Goal: Task Accomplishment & Management: Use online tool/utility

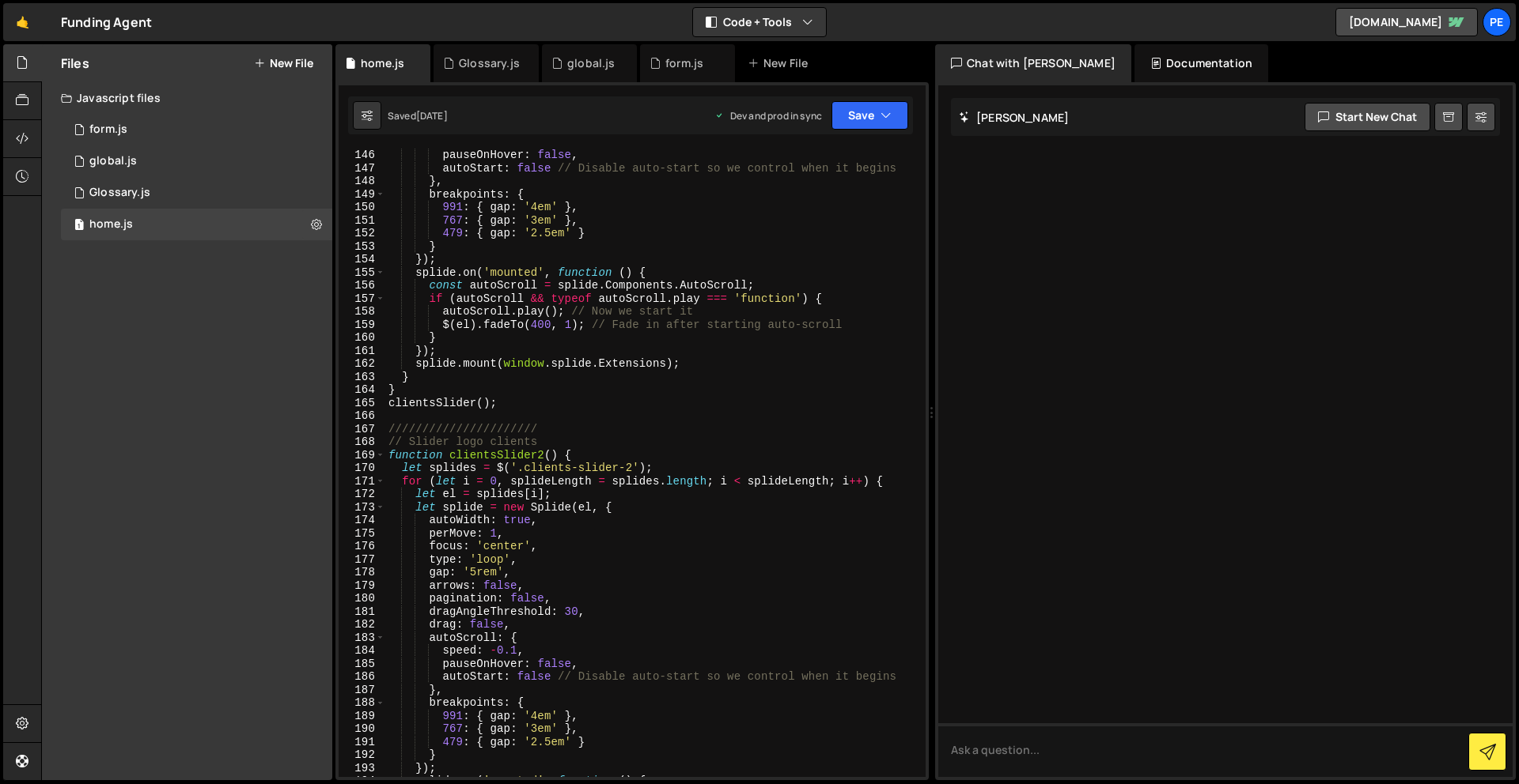
scroll to position [2177, 0]
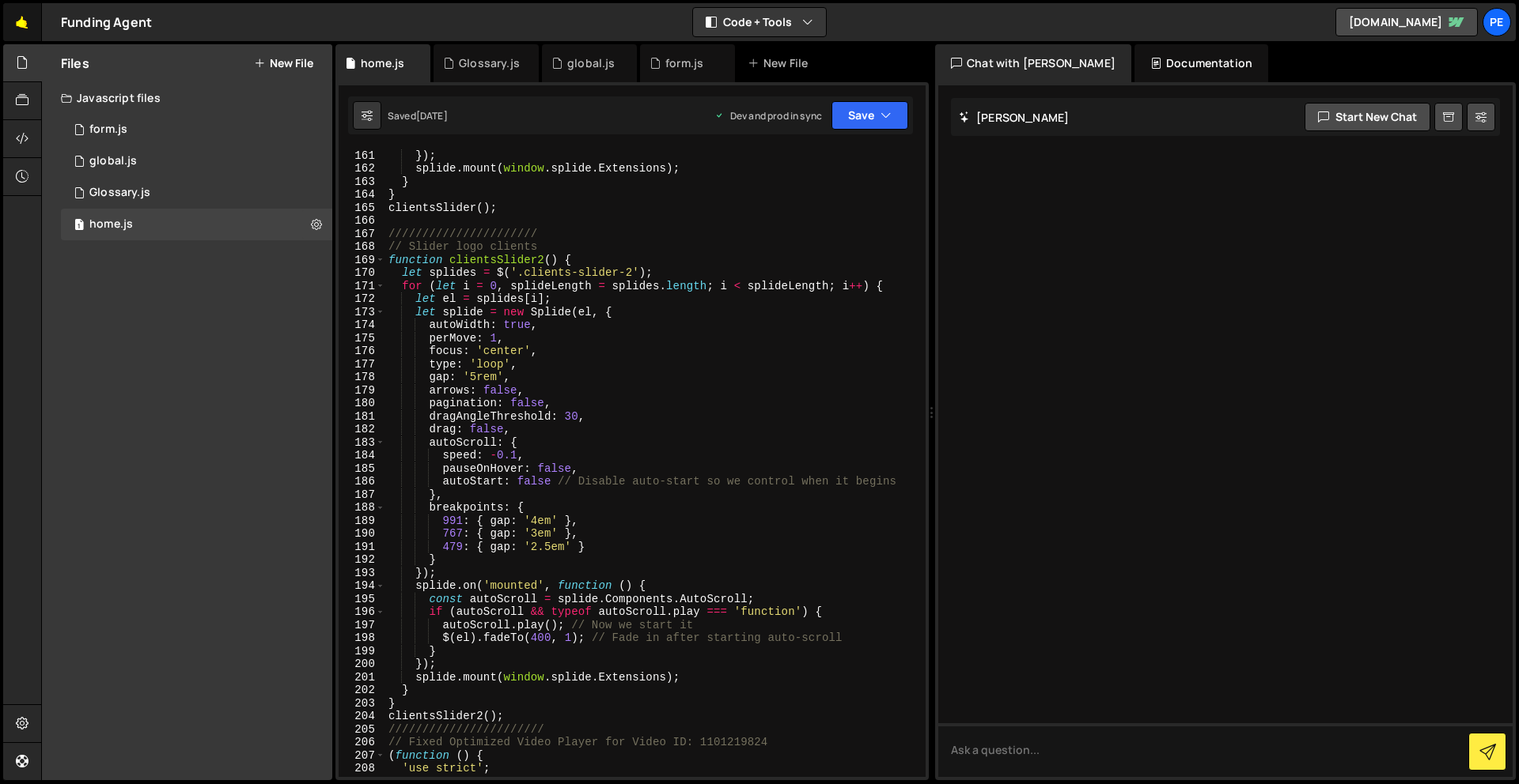
click at [24, 26] on link "🤙" at bounding box center [23, 22] width 39 height 38
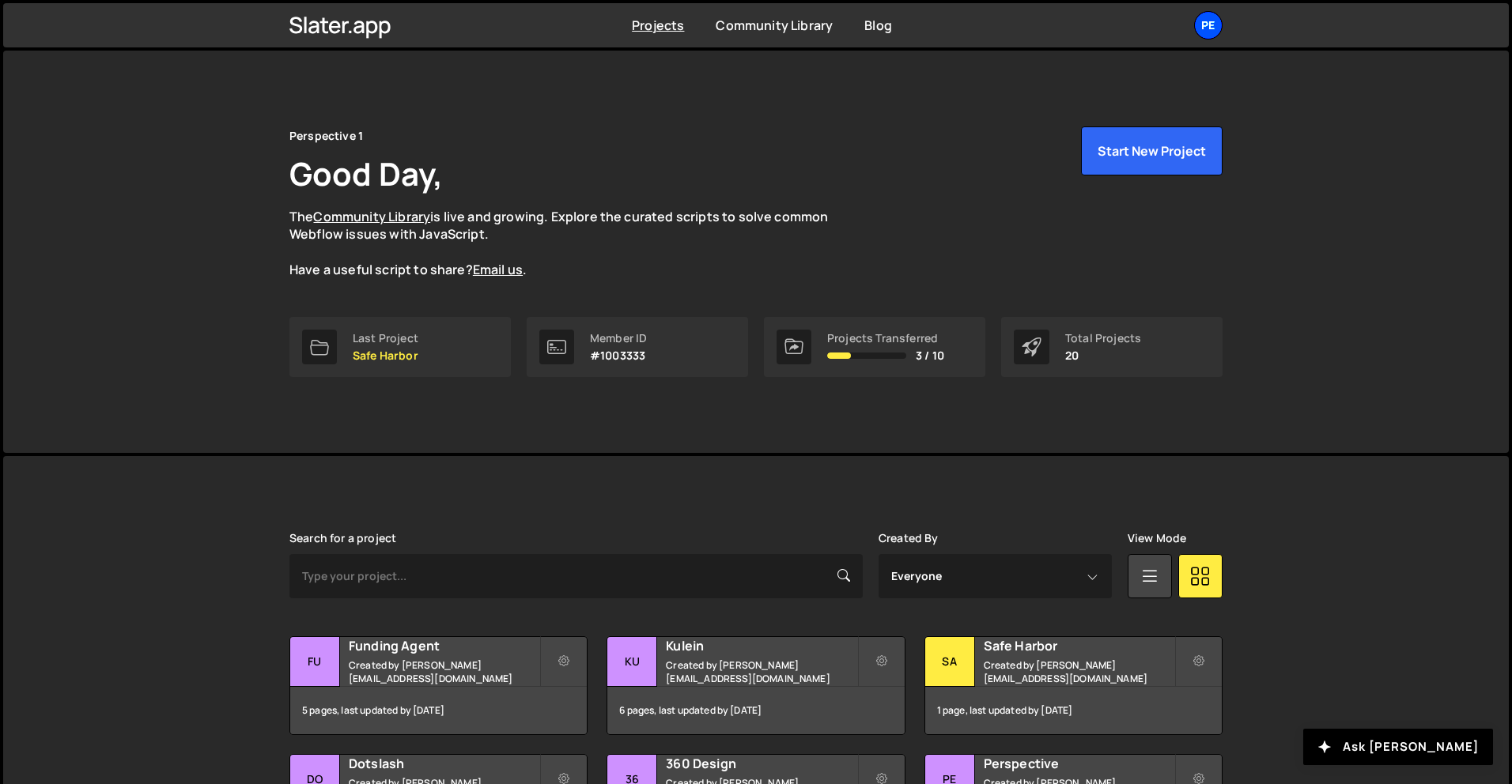
click at [1213, 27] on div "Pe" at bounding box center [1208, 25] width 29 height 29
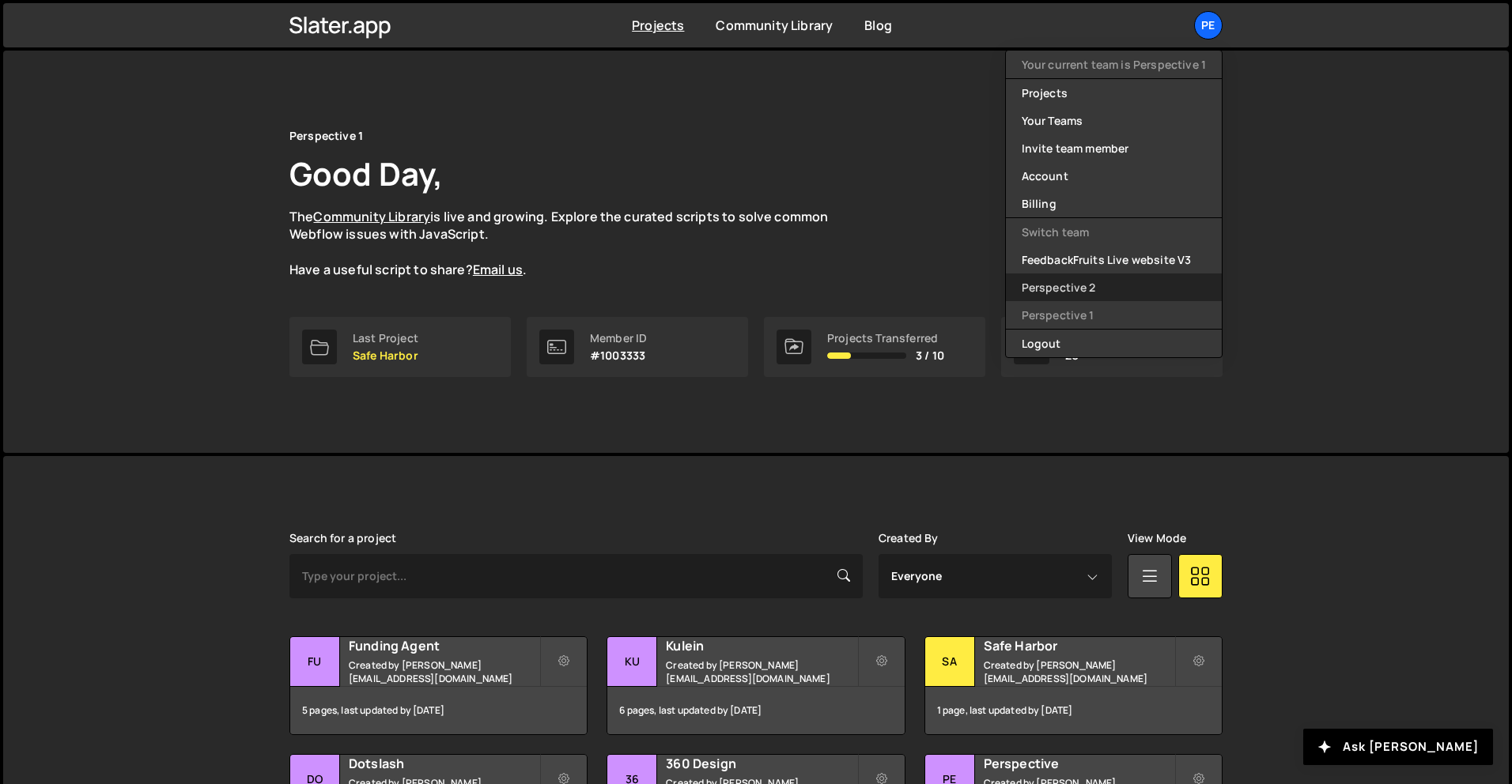
click at [1075, 287] on link "Perspective 2" at bounding box center [1114, 287] width 216 height 28
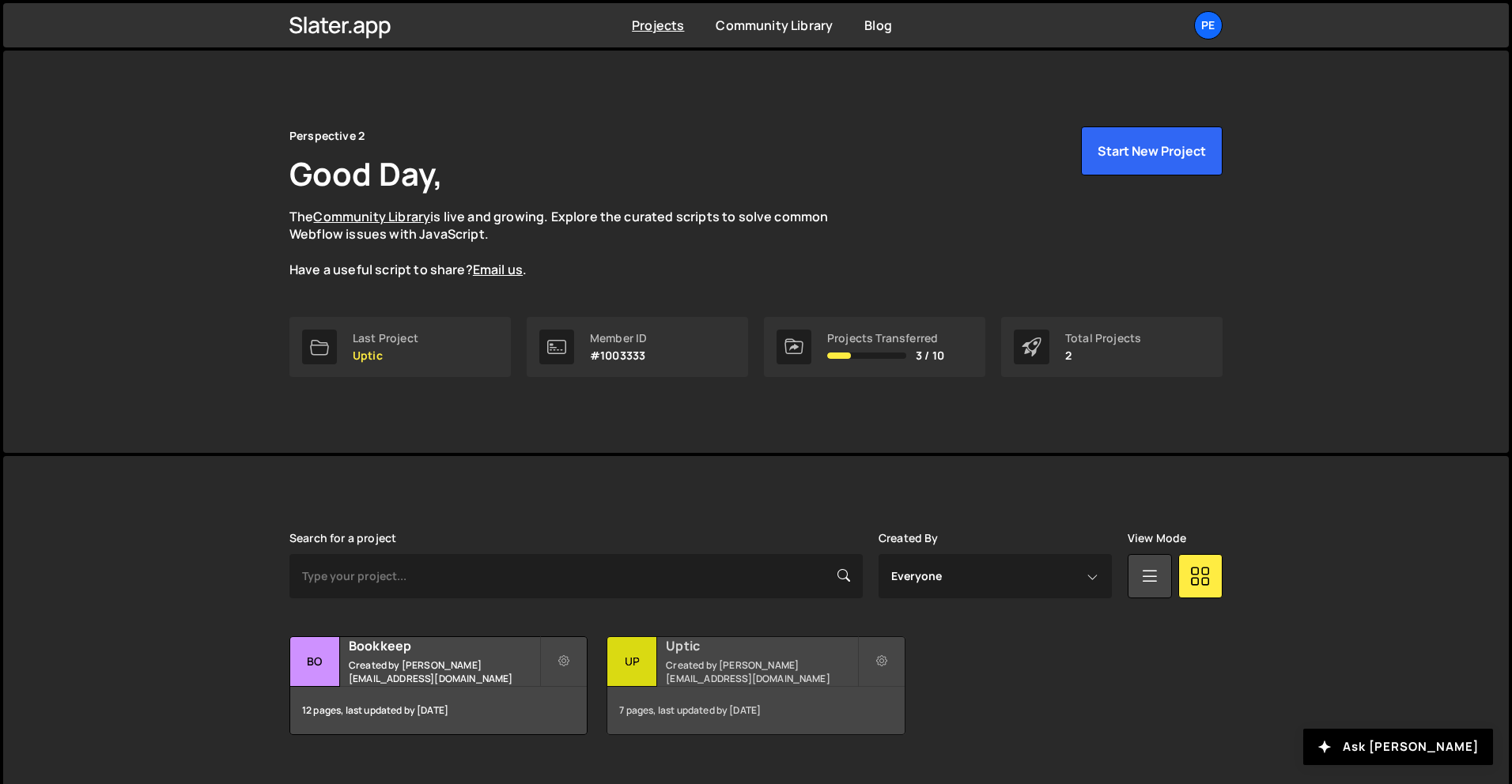
click at [724, 665] on small "Created by rory@perspective.design" at bounding box center [761, 672] width 191 height 27
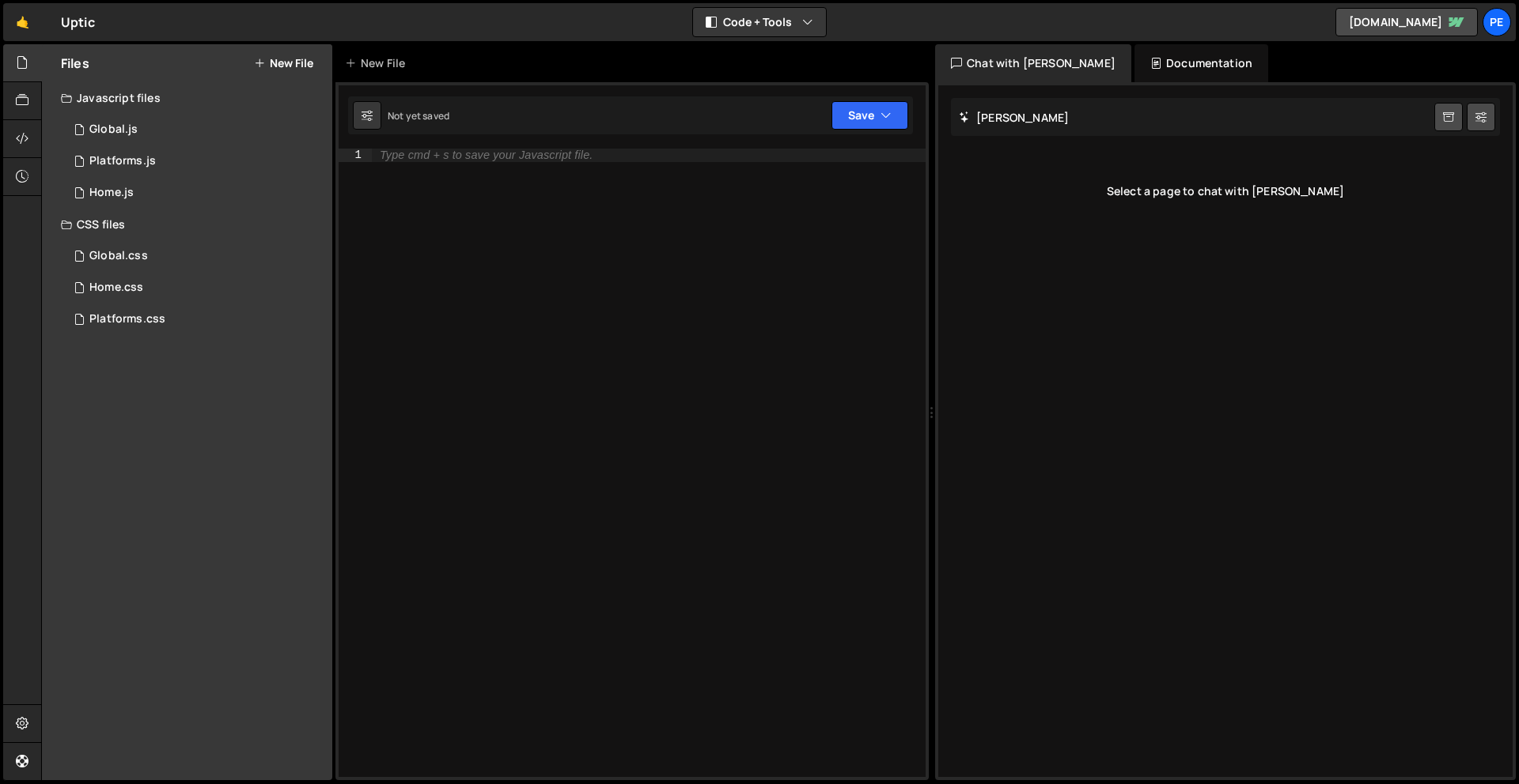
click at [611, 561] on div "Type cmd + s to save your Javascript file." at bounding box center [649, 475] width 553 height 654
click at [129, 155] on div "Platforms.js" at bounding box center [122, 161] width 67 height 14
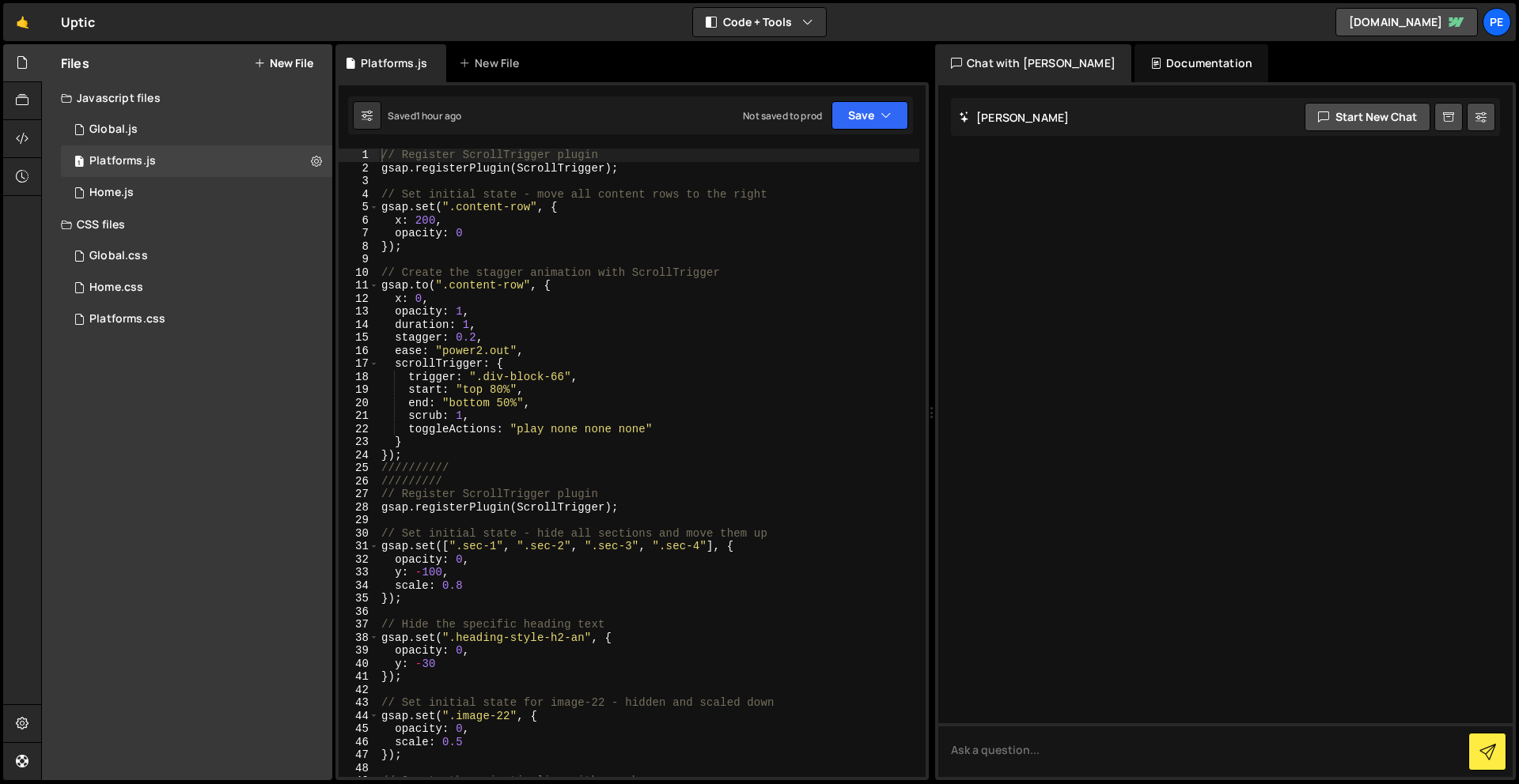
type textarea "opacity: 0"
click at [504, 237] on div "// Register ScrollTrigger plugin gsap . registerPlugin ( ScrollTrigger ) ; // S…" at bounding box center [648, 475] width 541 height 654
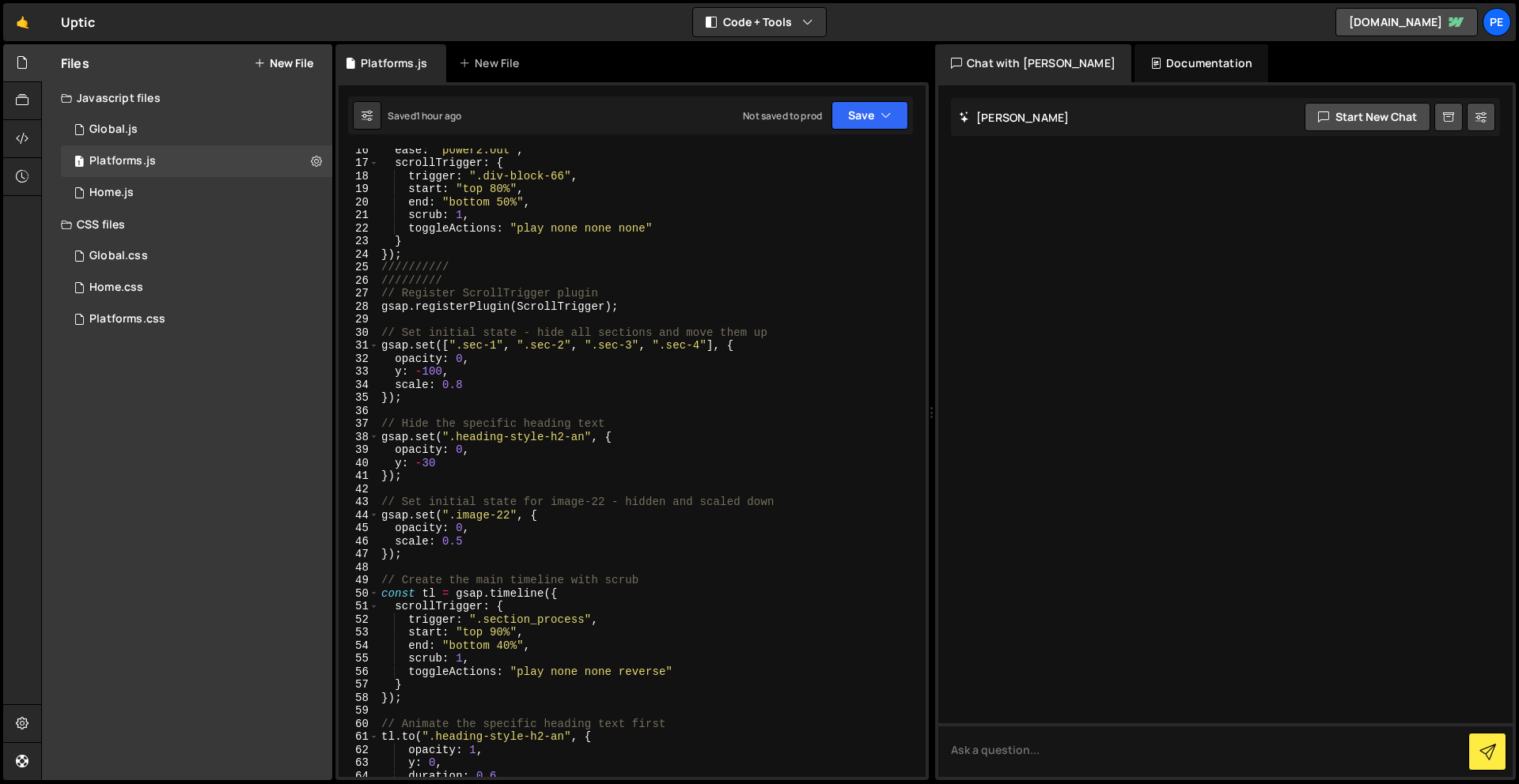
scroll to position [827, 0]
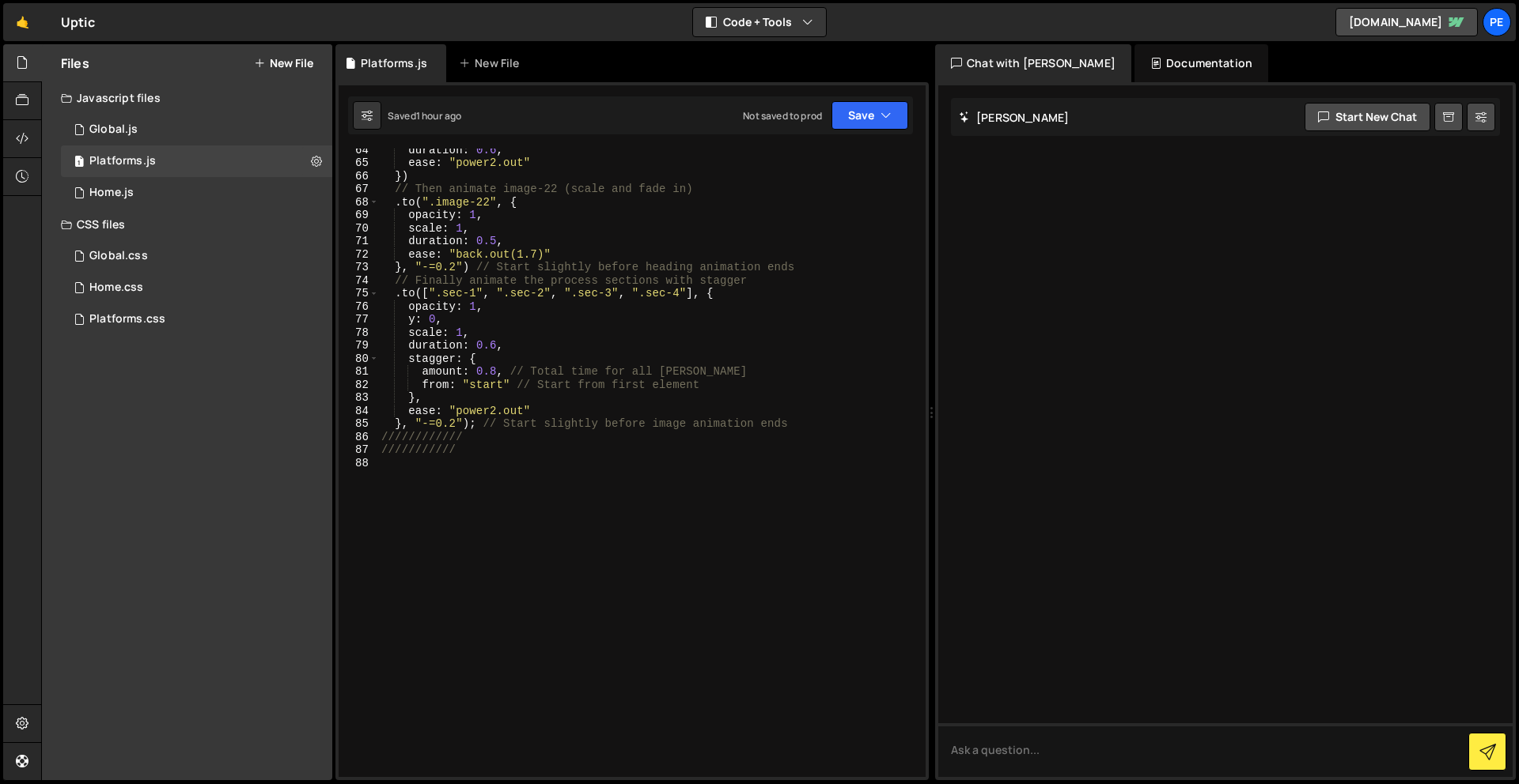
click at [460, 553] on div "duration : 0.6 , ease : "power2.out" }) // Then animate image-22 (scale and fad…" at bounding box center [648, 470] width 541 height 654
paste textarea "if (window.morphTimeline) window.morphTimeline.restart();"
type textarea "if (window.morphTimeline) window.morphTimeline.restart();"
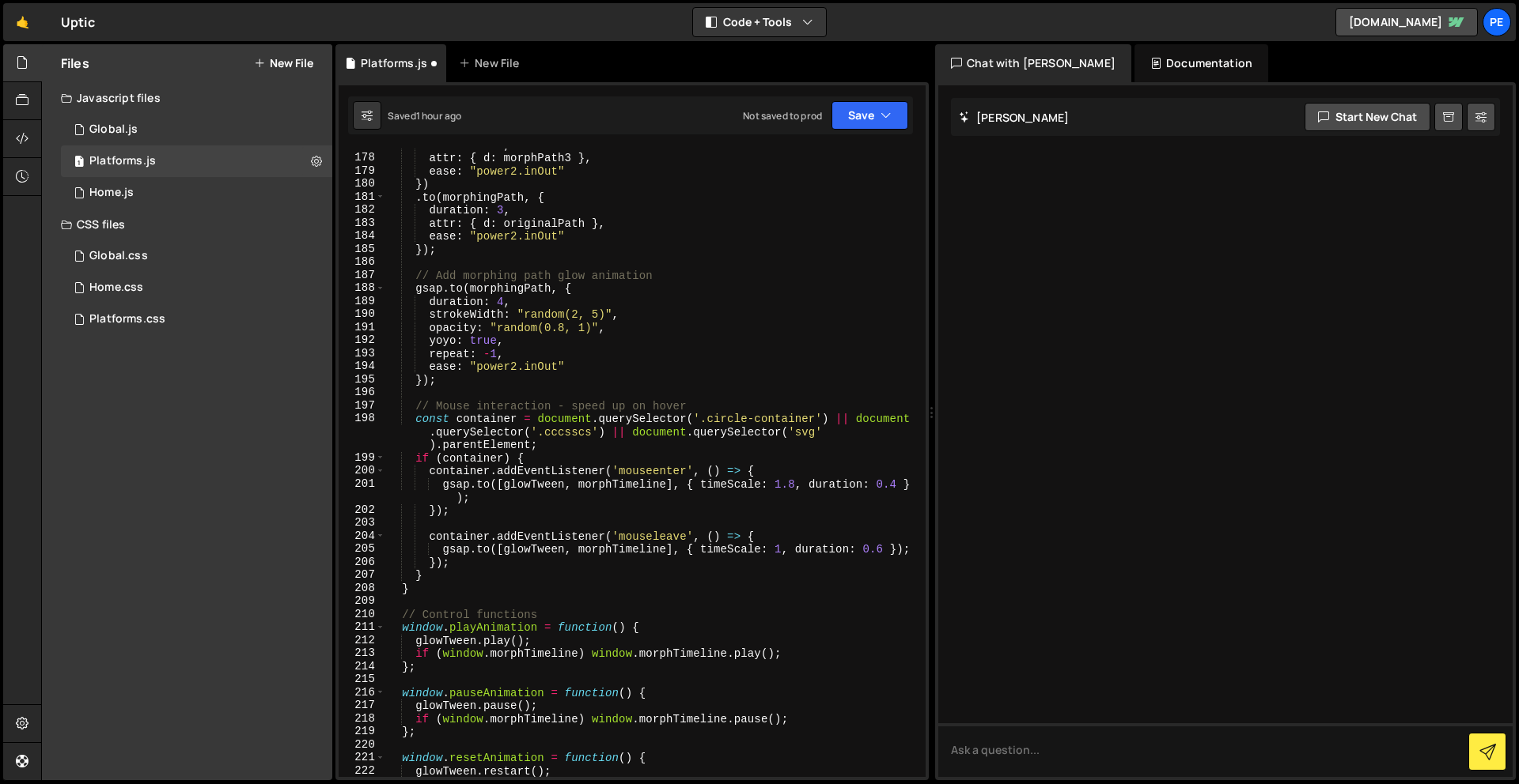
scroll to position [2580, 0]
click at [865, 117] on button "Save" at bounding box center [870, 115] width 77 height 29
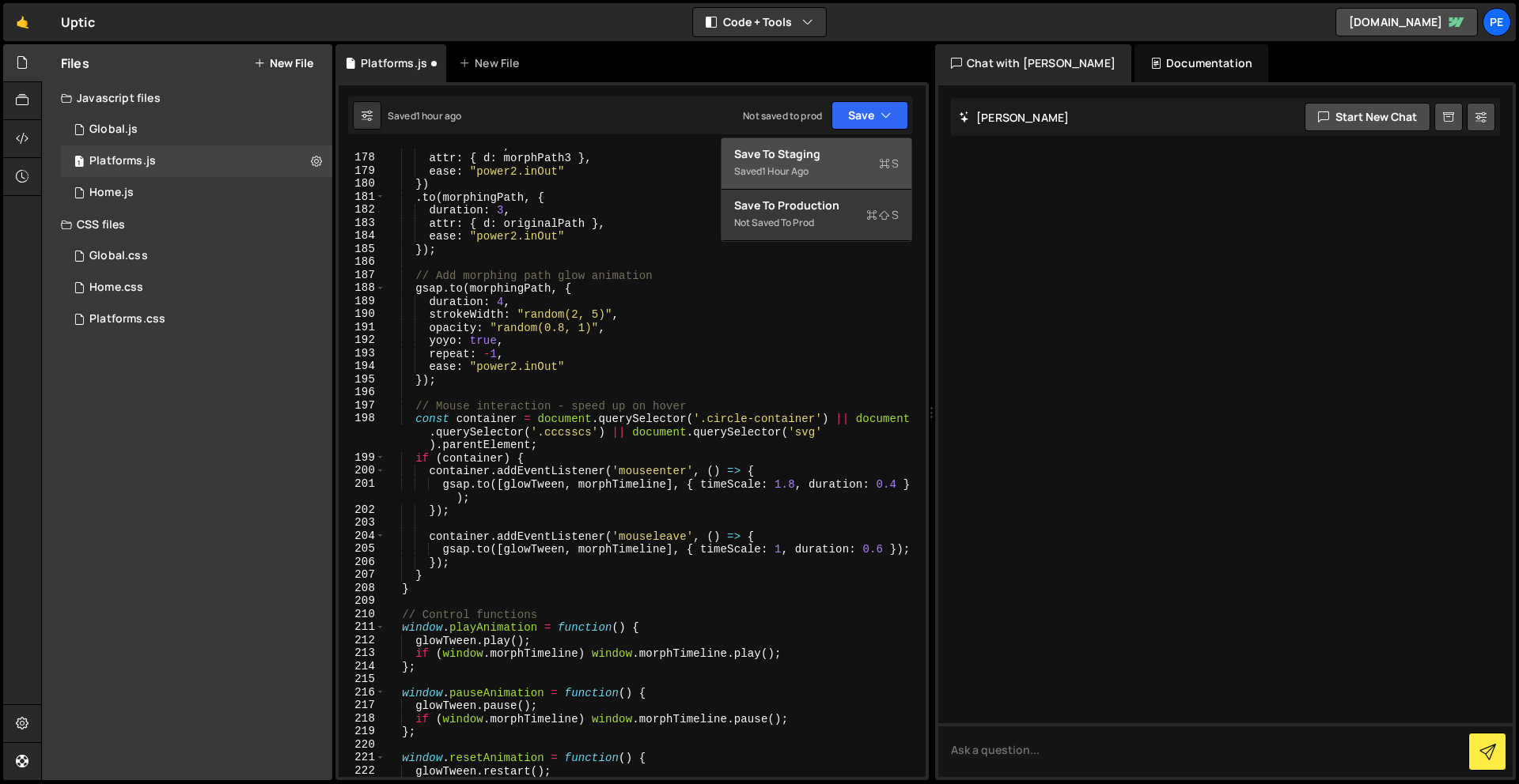
click at [825, 162] on div "Saved 1 hour ago" at bounding box center [816, 171] width 164 height 19
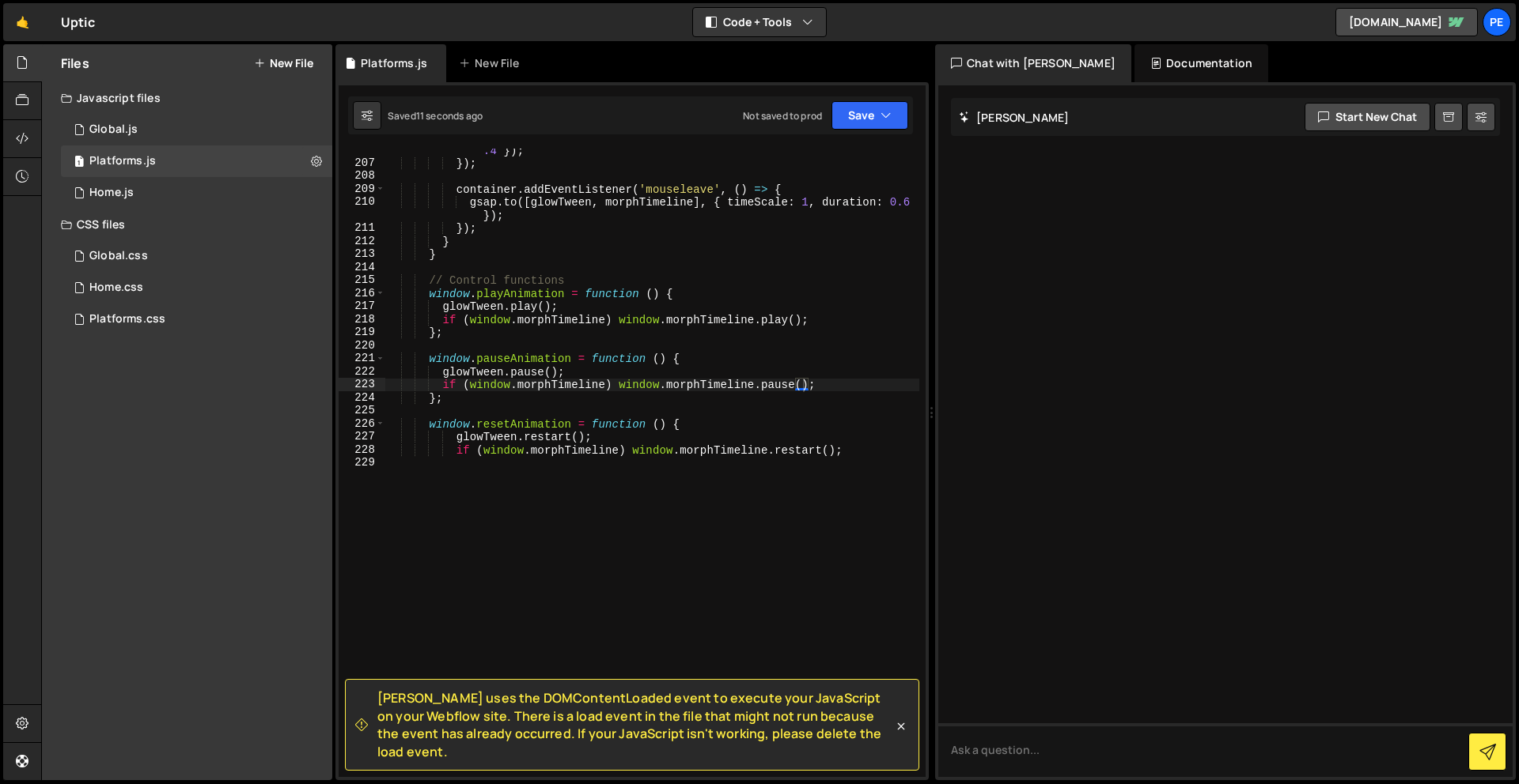
scroll to position [2931, 0]
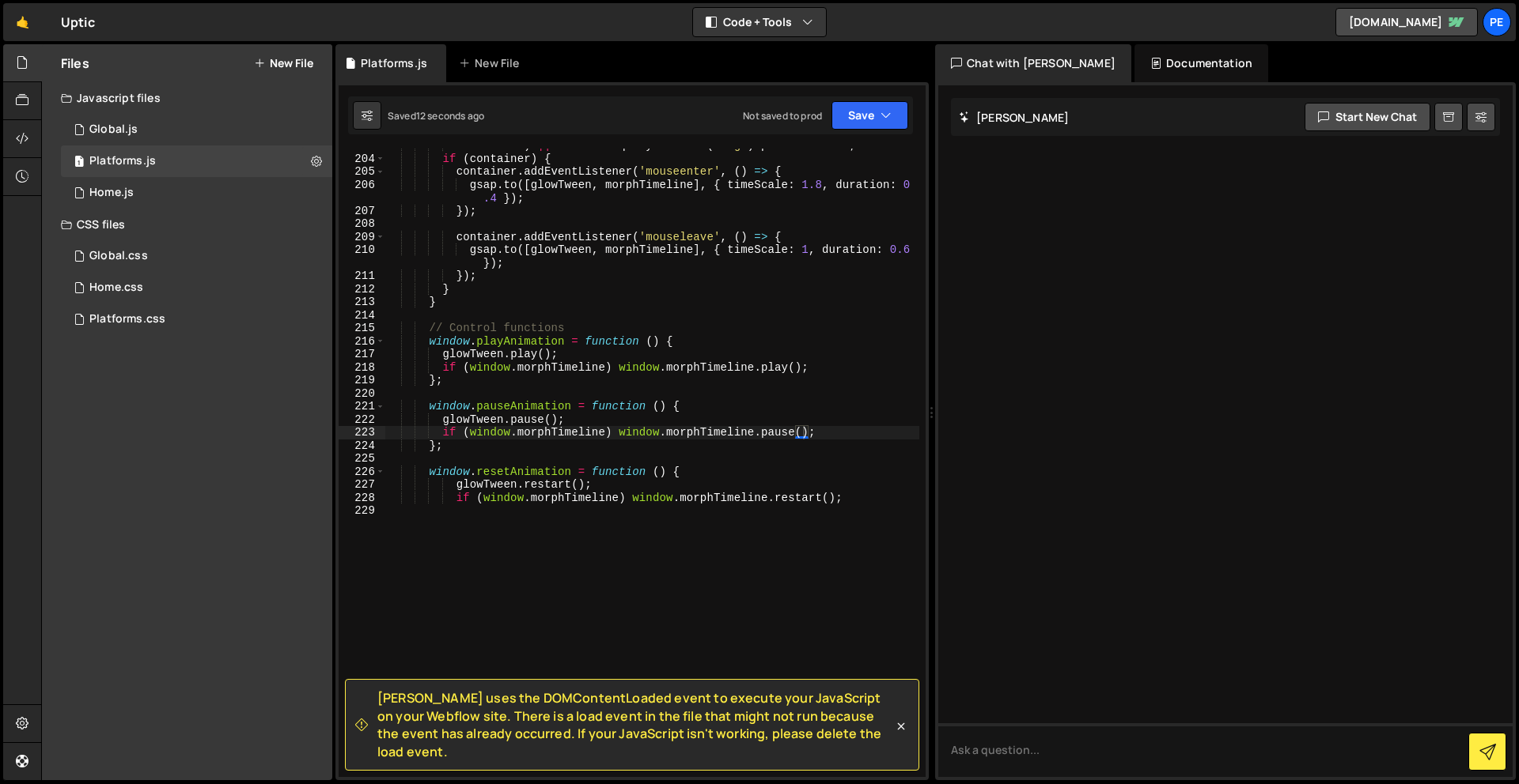
click at [604, 530] on div "'.cccsscs' ) || document . querySelector ( 'svg' ) . parentElement ; if ( conta…" at bounding box center [652, 466] width 534 height 654
type textarea "glowTween.restart(); if (window.morphTimeline) window.morphTimeline.restart();"
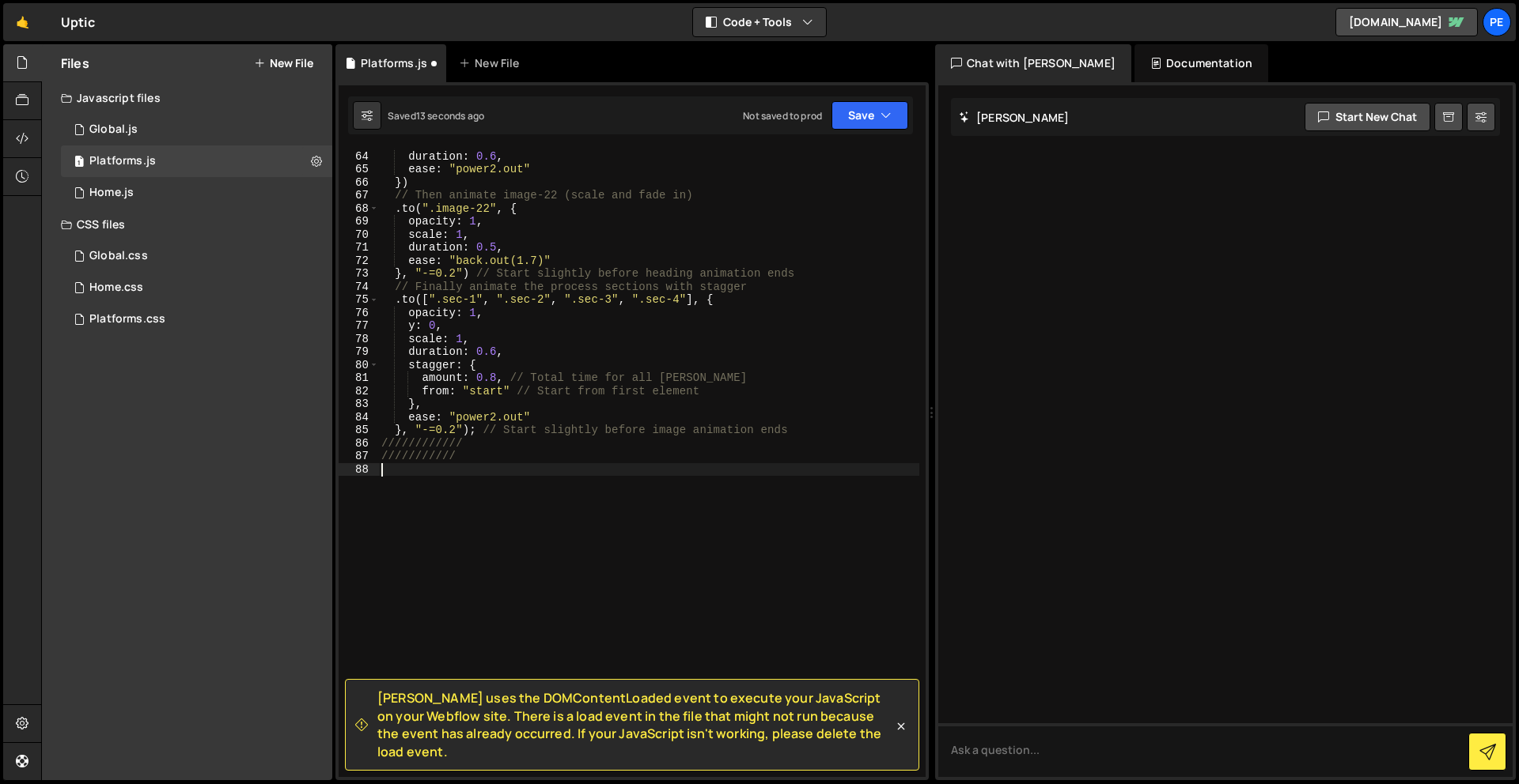
scroll to position [820, 0]
click at [579, 493] on div "y : 0 , duration : 0.6 , ease : "power2.out" }) // Then animate image-22 (scale…" at bounding box center [648, 464] width 541 height 654
click at [576, 524] on div "y : 0 , duration : 0.6 , ease : "power2.out" }) // Then animate image-22 (scale…" at bounding box center [648, 464] width 541 height 654
click at [870, 119] on button "Save" at bounding box center [870, 115] width 77 height 29
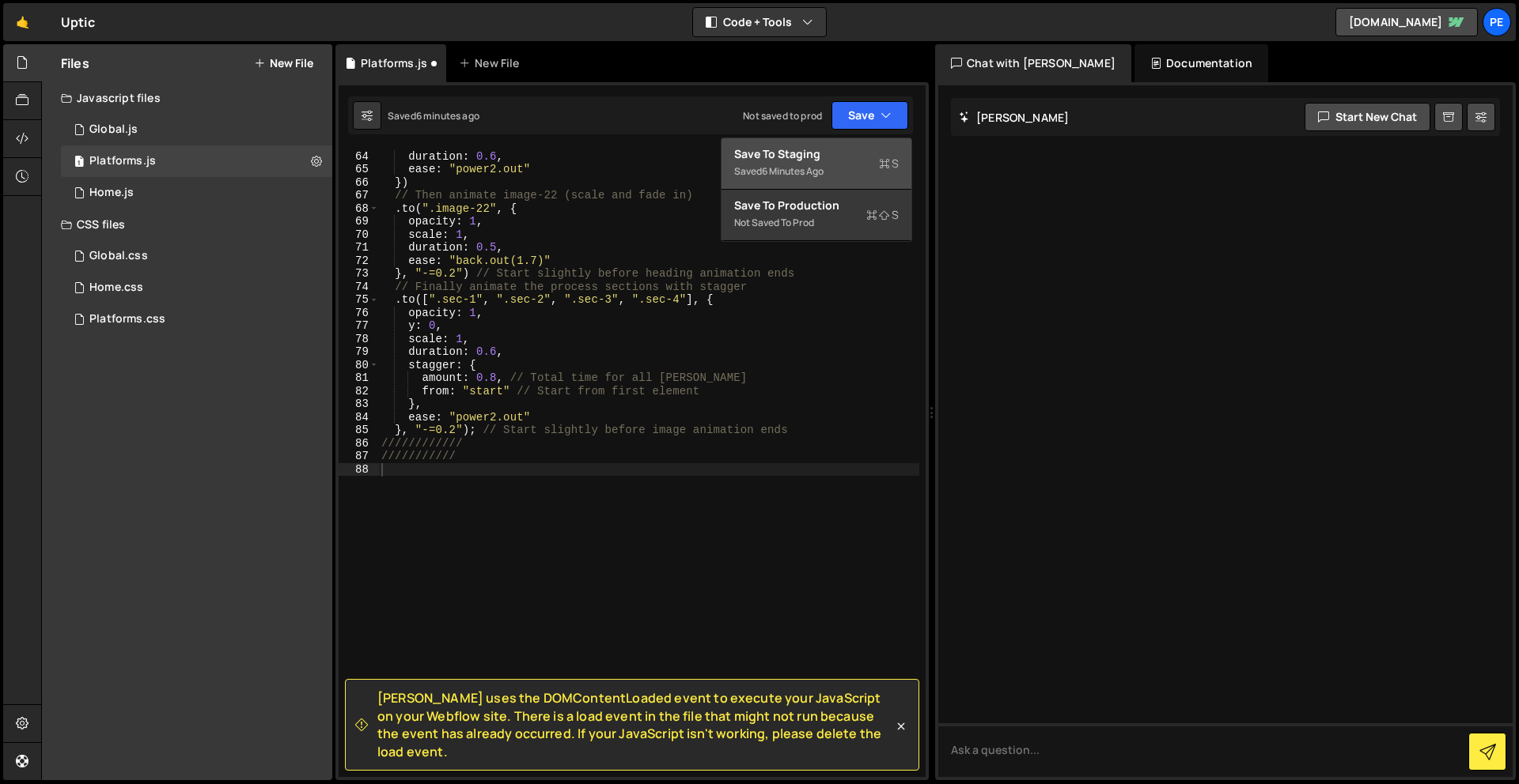
click at [848, 185] on button "Save to Staging S Saved 6 minutes ago" at bounding box center [816, 164] width 190 height 51
